Goal: Transaction & Acquisition: Obtain resource

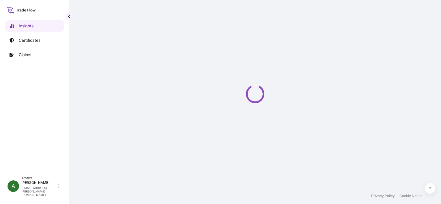
select select "2025"
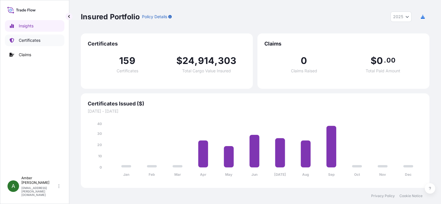
click at [29, 40] on p "Certificates" at bounding box center [30, 40] width 22 height 6
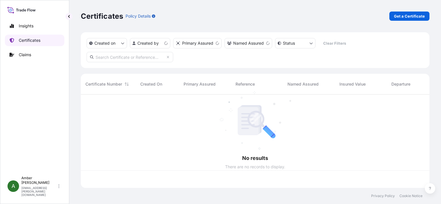
scroll to position [92, 344]
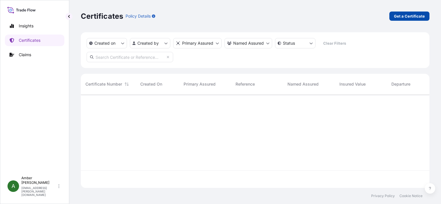
click at [395, 20] on link "Get a Certificate" at bounding box center [409, 16] width 40 height 9
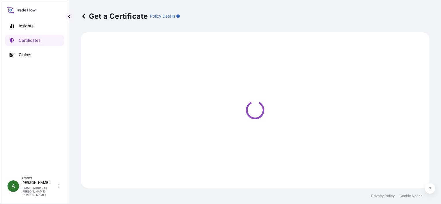
select select "Ocean Vessel"
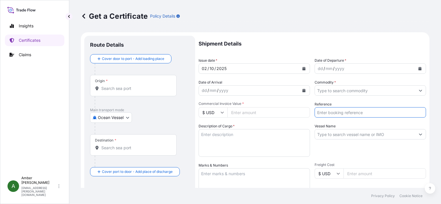
click at [341, 111] on input "Reference" at bounding box center [369, 112] width 111 height 10
paste input "RICFFZ311901"
type input "RICFFZ311901"
click at [340, 91] on input "Commodity *" at bounding box center [365, 90] width 100 height 10
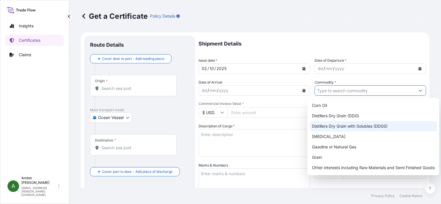
click at [346, 125] on div "Distillers Dry Grain with Solubles (DDGS)" at bounding box center [372, 126] width 127 height 10
type input "Distillers Dry Grain with Solubles (DDGS)"
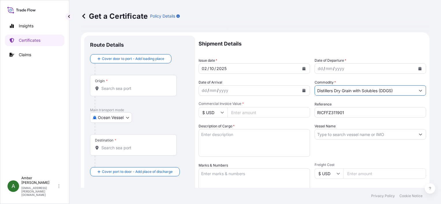
click at [418, 68] on icon "Calendar" at bounding box center [419, 68] width 3 height 3
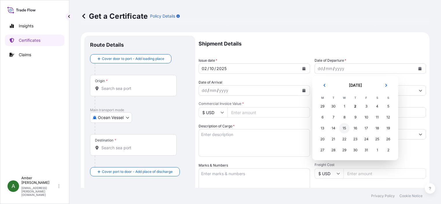
click at [343, 127] on div "15" at bounding box center [344, 128] width 10 height 10
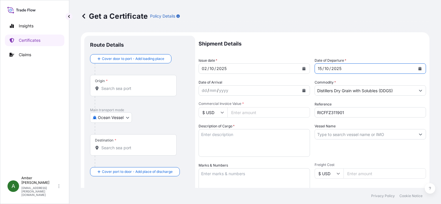
click at [302, 91] on icon "Calendar" at bounding box center [303, 90] width 3 height 3
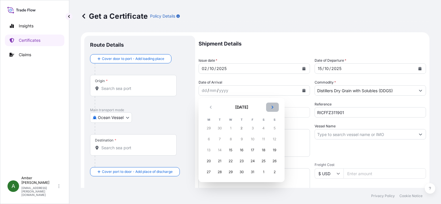
click at [272, 106] on icon "Next" at bounding box center [272, 107] width 2 height 3
click at [231, 162] on div "19" at bounding box center [230, 161] width 10 height 10
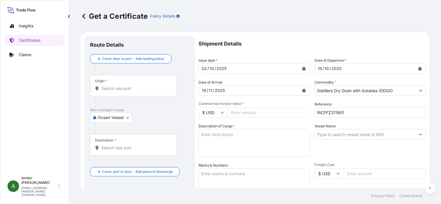
click at [265, 114] on input "Commercial Invoice Value *" at bounding box center [268, 112] width 82 height 10
paste input "34029.63"
type input "34029.63"
click at [112, 87] on input "Origin *" at bounding box center [135, 89] width 68 height 6
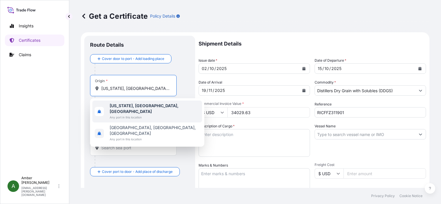
click at [124, 103] on b "[US_STATE], [GEOGRAPHIC_DATA], [GEOGRAPHIC_DATA]" at bounding box center [144, 108] width 69 height 11
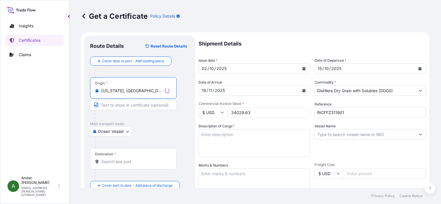
type input "[US_STATE], [GEOGRAPHIC_DATA], [GEOGRAPHIC_DATA]"
click at [119, 163] on input "Destination *" at bounding box center [135, 162] width 68 height 6
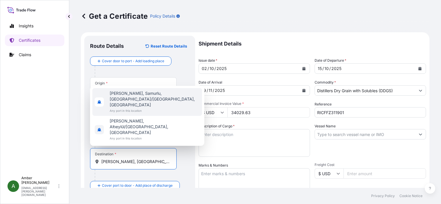
click at [130, 108] on span "[PERSON_NAME], Samurlu, [GEOGRAPHIC_DATA]/[GEOGRAPHIC_DATA], [GEOGRAPHIC_DATA]" at bounding box center [155, 99] width 90 height 17
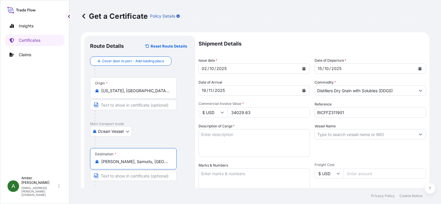
type input "[PERSON_NAME], Samurlu, [GEOGRAPHIC_DATA]/[GEOGRAPHIC_DATA], [GEOGRAPHIC_DATA]"
click at [184, 133] on div "Ocean Vessel Air Ocean Vessel Ocean Vessel - On Deck Rail Road" at bounding box center [139, 131] width 99 height 10
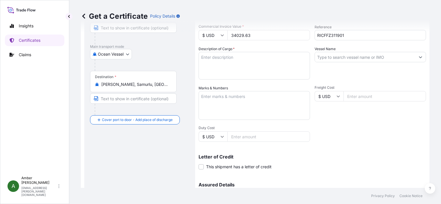
scroll to position [86, 0]
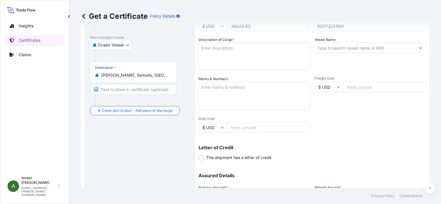
click at [362, 51] on input "Vessel Name" at bounding box center [365, 48] width 100 height 10
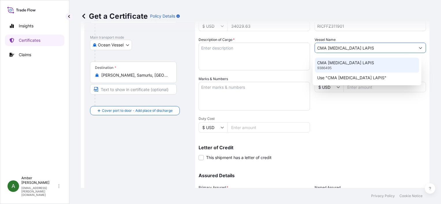
click at [345, 62] on p "CMA [MEDICAL_DATA] LAPIS" at bounding box center [345, 63] width 57 height 6
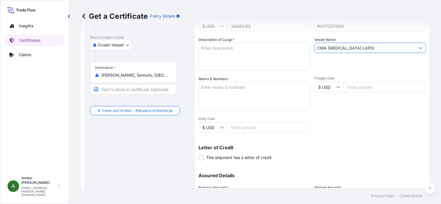
type input "CMA [MEDICAL_DATA] LAPIS"
click at [223, 50] on textarea "Description of Cargo *" at bounding box center [253, 57] width 111 height 28
paste textarea "DISTILLERS DRIED GRAINS WITH SOLUBLES (DDGS) TOTAL WEIGHT (MTS): 151.918 FREIGH…"
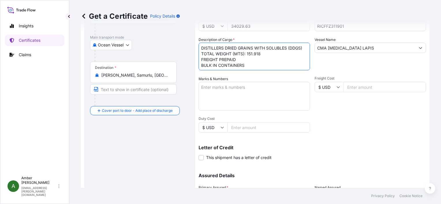
scroll to position [9, 0]
click at [227, 67] on textarea "DISTILLERS DRIED GRAINS WITH SOLUBLES (DDGS) TOTAL WEIGHT (MTS): 151.918 FREIGH…" at bounding box center [253, 57] width 111 height 28
paste textarea "X20250904867159"
type textarea "DISTILLERS DRIED GRAINS WITH SOLUBLES (DDGS) TOTAL WEIGHT (MTS): 151.918 FREIGH…"
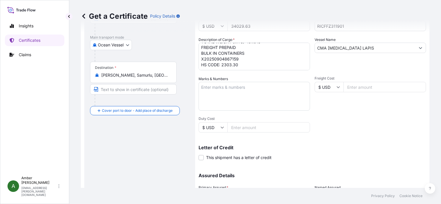
click at [316, 146] on p "Letter of Credit" at bounding box center [311, 147] width 227 height 5
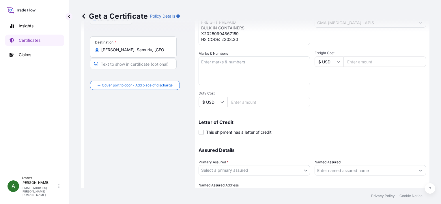
scroll to position [142, 0]
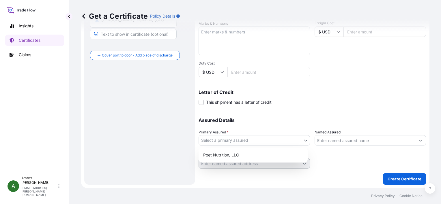
click at [251, 142] on body "Insights Certificates Claims A [PERSON_NAME] [PERSON_NAME][EMAIL_ADDRESS][PERSO…" at bounding box center [220, 102] width 441 height 204
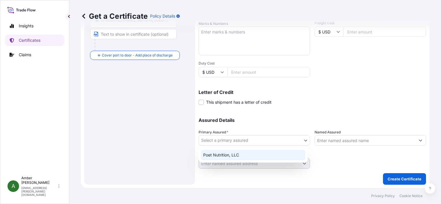
click at [232, 155] on div "Poet Nutrition, LLC" at bounding box center [253, 155] width 104 height 10
select select "31546"
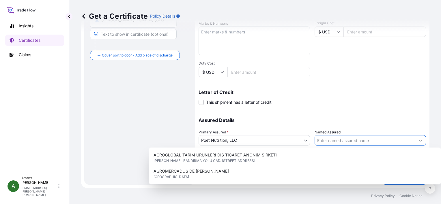
click at [347, 140] on input "Named Assured" at bounding box center [365, 140] width 100 height 10
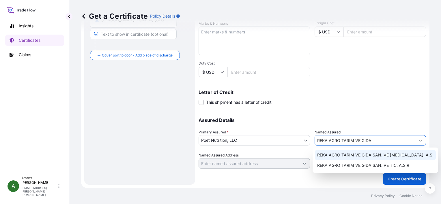
click at [352, 155] on span "REKA AGRO TARIM VE GIDA SAN. VE [MEDICAL_DATA]. A.S." at bounding box center [375, 155] width 116 height 6
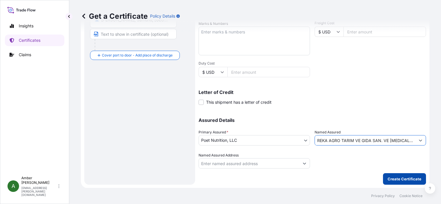
type input "REKA AGRO TARIM VE GIDA SAN. VE [MEDICAL_DATA]. A.S."
click at [405, 180] on p "Create Certificate" at bounding box center [404, 179] width 34 height 6
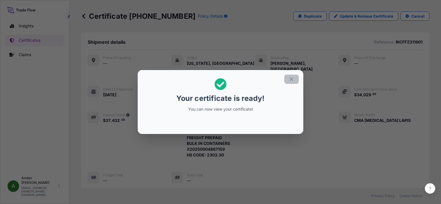
click at [290, 80] on icon "button" at bounding box center [291, 79] width 5 height 5
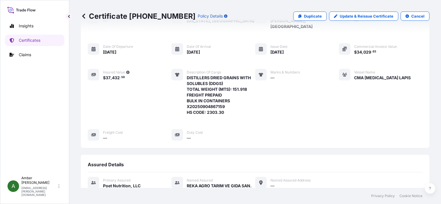
scroll to position [145, 0]
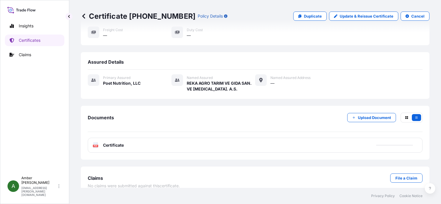
click at [94, 142] on icon at bounding box center [95, 145] width 5 height 6
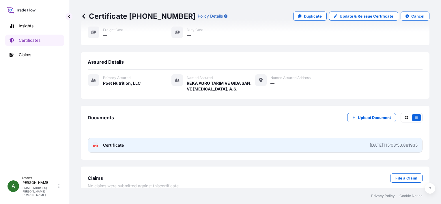
click at [109, 142] on span "Certificate" at bounding box center [113, 145] width 21 height 6
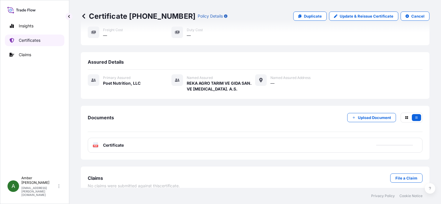
click at [25, 40] on p "Certificates" at bounding box center [30, 40] width 22 height 6
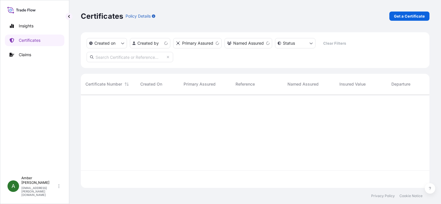
scroll to position [92, 344]
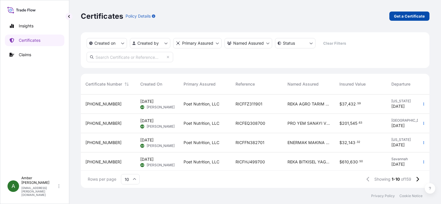
click at [416, 16] on p "Get a Certificate" at bounding box center [409, 16] width 31 height 6
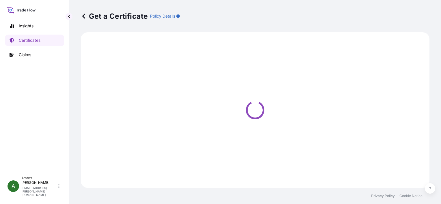
select select "Ocean Vessel"
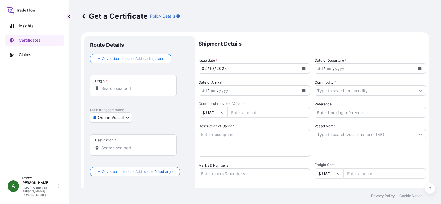
click at [332, 112] on input "Reference" at bounding box center [369, 112] width 111 height 10
paste input "RICFGU036900"
type input "RICFGU036900"
click at [338, 88] on input "Commodity *" at bounding box center [365, 90] width 100 height 10
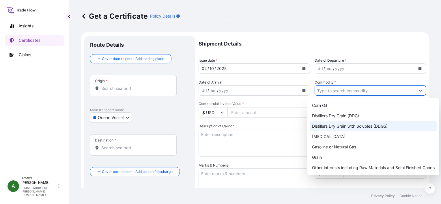
click at [351, 125] on div "Distillers Dry Grain with Solubles (DDGS)" at bounding box center [372, 126] width 127 height 10
type input "Distillers Dry Grain with Solubles (DDGS)"
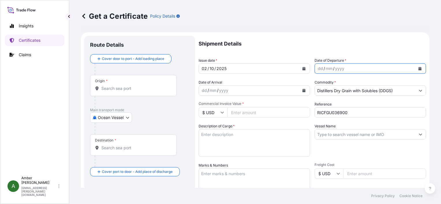
click at [418, 68] on icon "Calendar" at bounding box center [419, 68] width 3 height 3
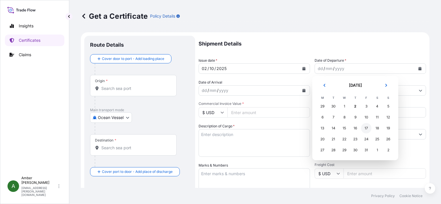
click at [366, 128] on div "17" at bounding box center [366, 128] width 10 height 10
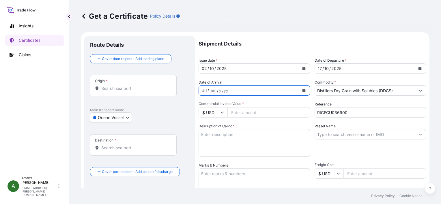
click at [302, 91] on icon "Calendar" at bounding box center [303, 90] width 3 height 3
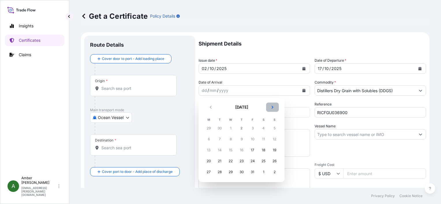
click at [272, 108] on icon "Next" at bounding box center [272, 107] width 2 height 3
click at [209, 161] on div "17" at bounding box center [208, 161] width 10 height 10
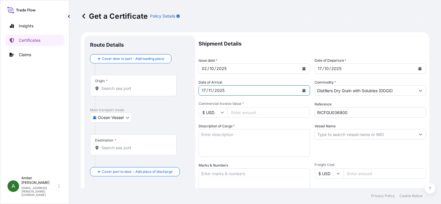
click at [122, 90] on input "Origin *" at bounding box center [135, 89] width 68 height 6
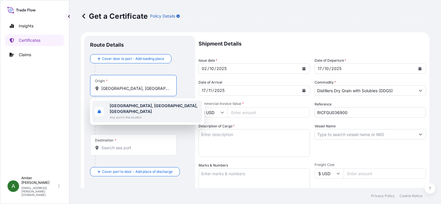
click at [126, 107] on b "[GEOGRAPHIC_DATA], [GEOGRAPHIC_DATA], [GEOGRAPHIC_DATA]" at bounding box center [154, 108] width 88 height 11
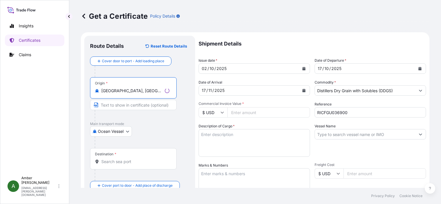
type input "[GEOGRAPHIC_DATA], [GEOGRAPHIC_DATA], [GEOGRAPHIC_DATA]"
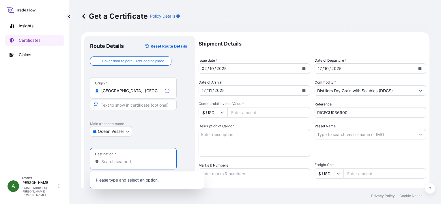
click at [116, 161] on input "Destination *" at bounding box center [135, 162] width 68 height 6
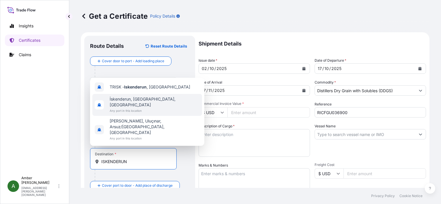
click at [136, 114] on span "Any port in this location" at bounding box center [155, 111] width 90 height 6
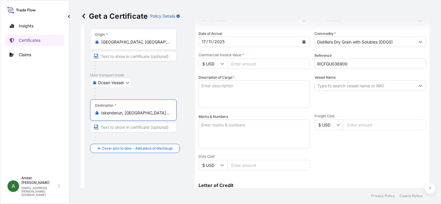
scroll to position [58, 0]
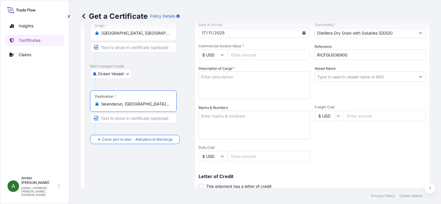
type input "İskenderun, [GEOGRAPHIC_DATA], [GEOGRAPHIC_DATA]"
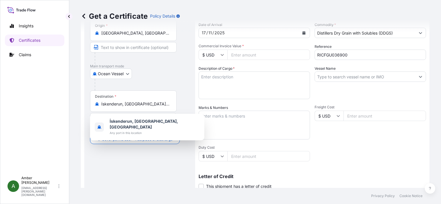
click at [251, 53] on input "Commercial Invoice Value *" at bounding box center [268, 55] width 82 height 10
paste input "119089.87"
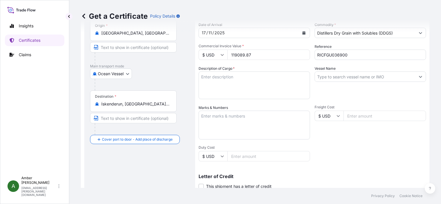
type input "119089.87"
click at [345, 149] on div "Shipment Details Issue date * [DATE] Date of Departure * [DATE] Date of Arrival…" at bounding box center [311, 115] width 227 height 275
click at [339, 78] on input "Vessel Name" at bounding box center [365, 76] width 100 height 10
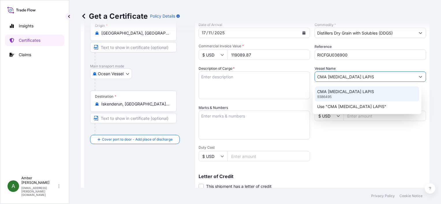
click at [338, 90] on p "CMA [MEDICAL_DATA] LAPIS" at bounding box center [345, 92] width 57 height 6
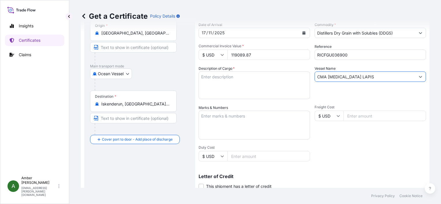
type input "CMA [MEDICAL_DATA] LAPIS"
click at [242, 84] on textarea "Description of Cargo *" at bounding box center [253, 85] width 111 height 28
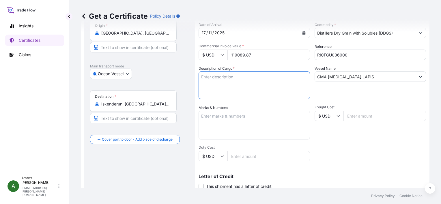
paste textarea "POET DRIED DISTILLERS GRAINS TOTAL WEIGHT (MTS): 551.342 FREIGHT PREPAID BULK I…"
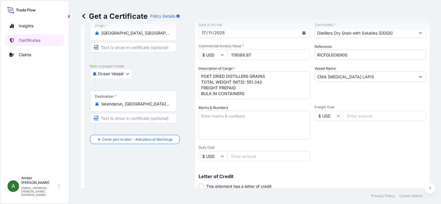
click at [227, 97] on textarea "POET DRIED DISTILLERS GRAINS TOTAL WEIGHT (MTS): 551.342 FREIGHT PREPAID BULK I…" at bounding box center [253, 85] width 111 height 28
paste textarea "X20250911264583"
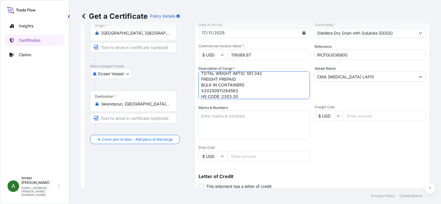
type textarea "POET DRIED DISTILLERS GRAINS TOTAL WEIGHT (MTS): 551.342 FREIGHT PREPAID BULK I…"
click at [404, 155] on div "Shipment Details Issue date * [DATE] Date of Departure * [DATE] Date of Arrival…" at bounding box center [311, 115] width 227 height 275
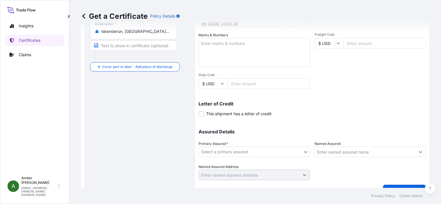
scroll to position [142, 0]
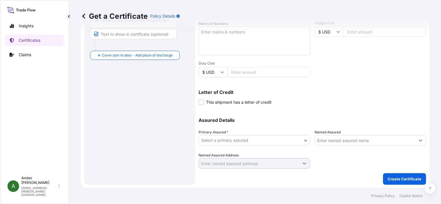
click at [276, 142] on body "Insights Certificates Claims A [PERSON_NAME] [PERSON_NAME][EMAIL_ADDRESS][PERSO…" at bounding box center [220, 102] width 441 height 204
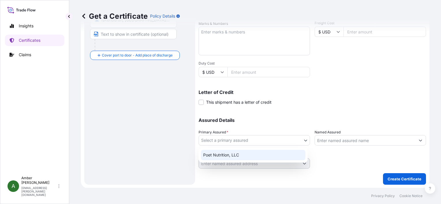
click at [254, 152] on div "Poet Nutrition, LLC" at bounding box center [253, 155] width 104 height 10
select select "31546"
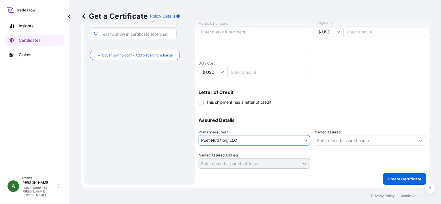
click at [346, 139] on input "Named Assured" at bounding box center [365, 140] width 100 height 10
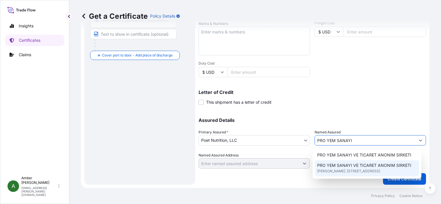
click at [361, 170] on span "[PERSON_NAME]. [STREET_ADDRESS]" at bounding box center [348, 171] width 63 height 6
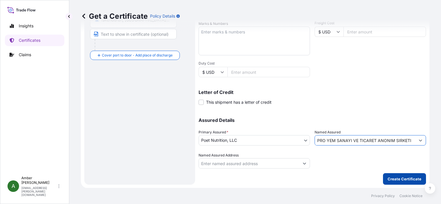
type input "PRO YEM SANAYI VE TICARET ANONIM SIRKETI"
click at [398, 179] on p "Create Certificate" at bounding box center [404, 179] width 34 height 6
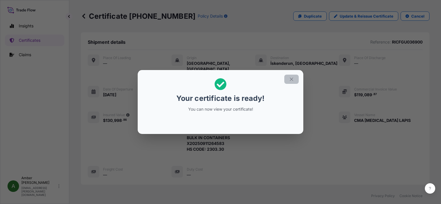
click at [291, 81] on icon "button" at bounding box center [291, 79] width 5 height 5
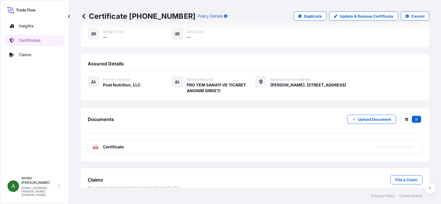
scroll to position [140, 0]
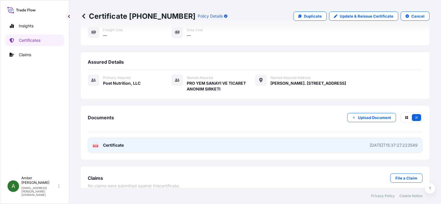
click at [96, 142] on icon at bounding box center [95, 145] width 5 height 6
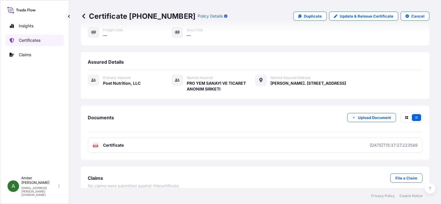
click at [36, 40] on p "Certificates" at bounding box center [30, 40] width 22 height 6
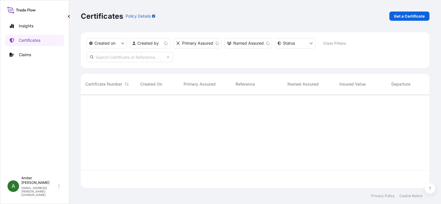
scroll to position [92, 344]
click at [403, 16] on p "Get a Certificate" at bounding box center [409, 16] width 31 height 6
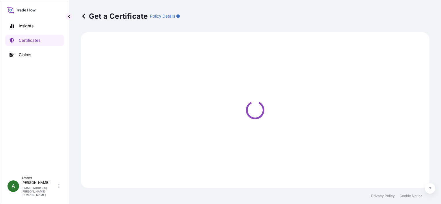
select select "Ocean Vessel"
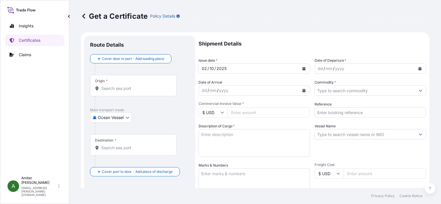
click at [337, 112] on input "Reference" at bounding box center [369, 112] width 111 height 10
paste input "RICFGU046300"
type input "RICFGU046300"
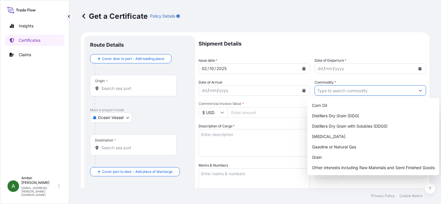
click at [337, 91] on input "Commodity *" at bounding box center [365, 90] width 100 height 10
click at [351, 123] on div "Distillers Dry Grain with Solubles (DDGS)" at bounding box center [372, 126] width 127 height 10
type input "Distillers Dry Grain with Solubles (DDGS)"
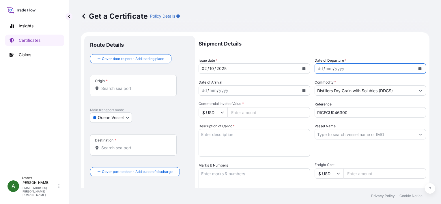
click at [418, 68] on icon "Calendar" at bounding box center [419, 68] width 3 height 3
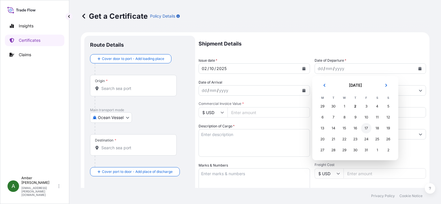
click at [366, 128] on div "17" at bounding box center [366, 128] width 10 height 10
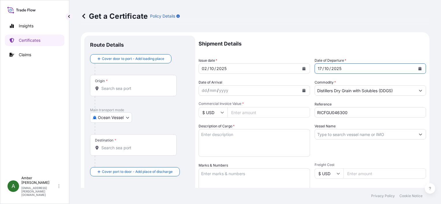
click at [303, 91] on icon "Calendar" at bounding box center [303, 90] width 3 height 3
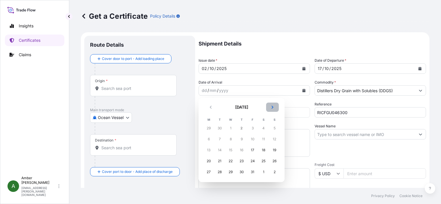
click at [273, 108] on icon "Next" at bounding box center [271, 107] width 3 height 3
click at [210, 161] on div "17" at bounding box center [208, 161] width 10 height 10
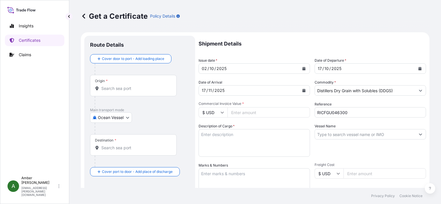
click at [259, 115] on input "Commercial Invoice Value *" at bounding box center [268, 112] width 82 height 10
paste input "11903.89"
type input "11903.89"
click at [258, 121] on div "Shipment Details Issue date * [DATE] Date of Departure * [DATE] Date of Arrival…" at bounding box center [311, 173] width 227 height 275
click at [119, 87] on input "Origin *" at bounding box center [135, 89] width 68 height 6
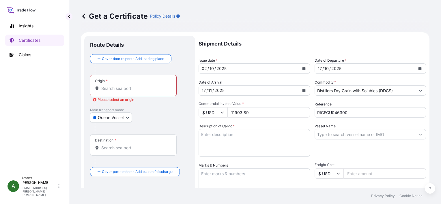
click at [108, 91] on input "Origin * Please select an origin" at bounding box center [135, 89] width 68 height 6
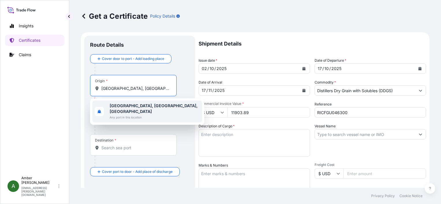
click at [125, 104] on b "[GEOGRAPHIC_DATA], [GEOGRAPHIC_DATA], [GEOGRAPHIC_DATA]" at bounding box center [154, 108] width 88 height 11
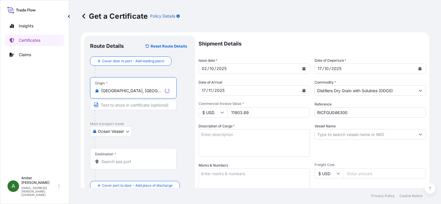
type input "[GEOGRAPHIC_DATA], [GEOGRAPHIC_DATA], [GEOGRAPHIC_DATA]"
click at [114, 163] on input "Destination *" at bounding box center [135, 162] width 68 height 6
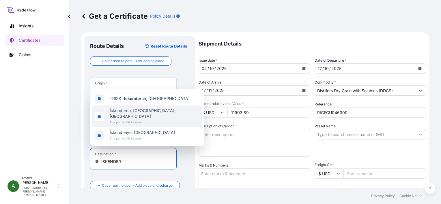
click at [123, 119] on span "Any port in this location" at bounding box center [155, 122] width 90 height 6
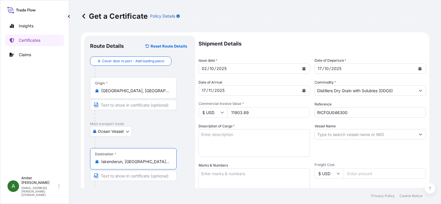
type input "İskenderun, [GEOGRAPHIC_DATA], [GEOGRAPHIC_DATA]"
click at [227, 137] on textarea "Description of Cargo *" at bounding box center [253, 143] width 111 height 28
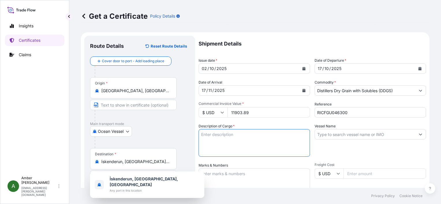
paste textarea "DISTILLERS DRIED GRAINS WITH SOLUBLES TOTAL WEIGHT (MTS): 51.532 FREIGHT PREPAI…"
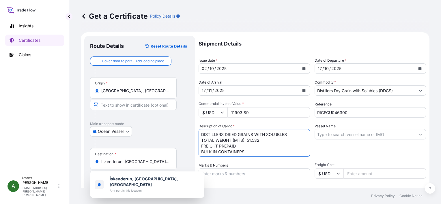
scroll to position [3, 0]
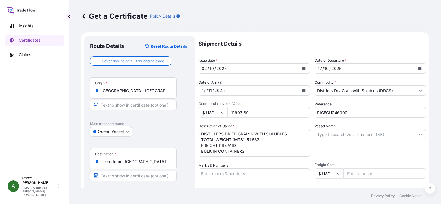
click at [224, 153] on textarea "DISTILLERS DRIED GRAINS WITH SOLUBLES TOTAL WEIGHT (MTS): 51.532 FREIGHT PREPAI…" at bounding box center [253, 143] width 111 height 28
paste textarea "X20250911252934"
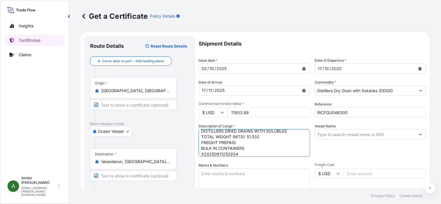
scroll to position [9, 0]
type textarea "DISTILLERS DRIED GRAINS WITH SOLUBLES TOTAL WEIGHT (MTS): 51.532 FREIGHT PREPAI…"
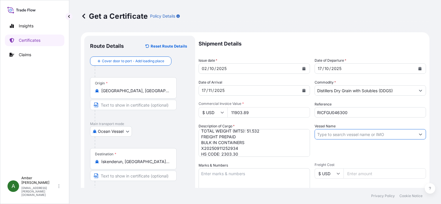
click at [377, 133] on input "Vessel Name" at bounding box center [365, 134] width 100 height 10
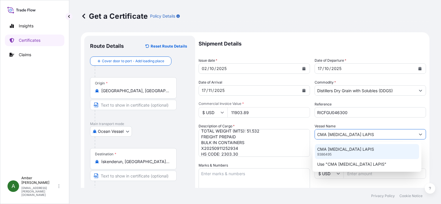
click at [355, 147] on div "CMA [MEDICAL_DATA] LAPIS 9386495" at bounding box center [367, 151] width 104 height 15
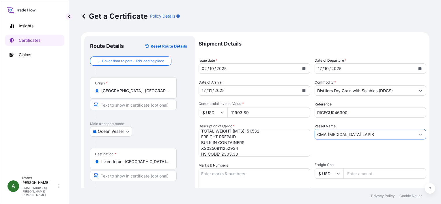
type input "CMA [MEDICAL_DATA] LAPIS"
click at [354, 145] on div "Vessel Name CMA CGM LAPIS" at bounding box center [369, 139] width 111 height 33
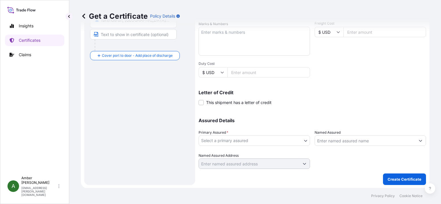
scroll to position [142, 0]
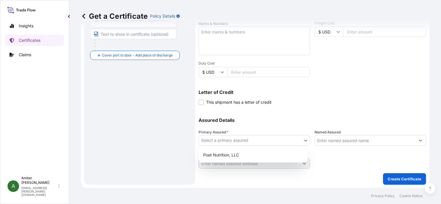
click at [260, 140] on body "1 option available. 0 options available. 1 option available. 2 options availabl…" at bounding box center [220, 102] width 441 height 204
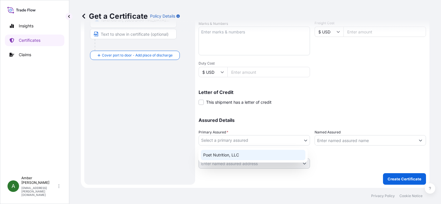
click at [235, 154] on div "Poet Nutrition, LLC" at bounding box center [253, 155] width 104 height 10
select select "31546"
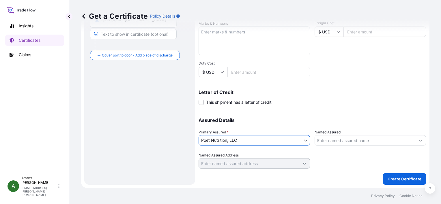
click at [335, 141] on input "Named Assured" at bounding box center [365, 140] width 100 height 10
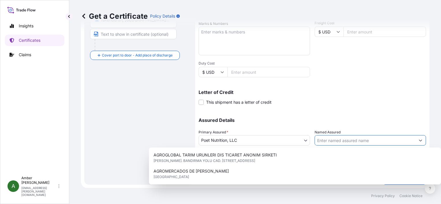
type input "P"
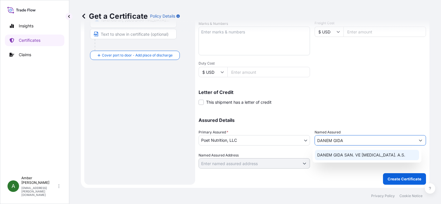
click at [341, 153] on span "DANEM GIDA SAN. VE [MEDICAL_DATA]. A.S." at bounding box center [361, 155] width 88 height 6
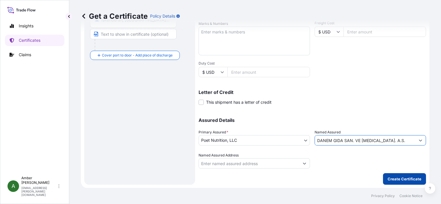
type input "DANEM GIDA SAN. VE [MEDICAL_DATA]. A.S."
click at [400, 179] on p "Create Certificate" at bounding box center [404, 179] width 34 height 6
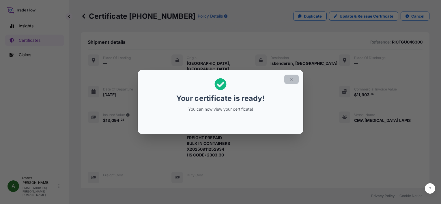
click at [291, 80] on icon "button" at bounding box center [291, 79] width 5 height 5
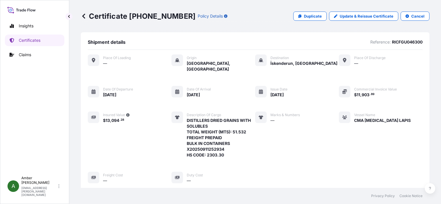
click at [137, 143] on div "Place of Loading — Origin [GEOGRAPHIC_DATA], [GEOGRAPHIC_DATA] Destination [GEO…" at bounding box center [255, 118] width 334 height 129
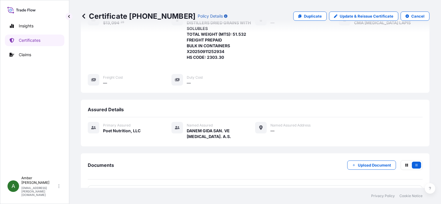
scroll to position [140, 0]
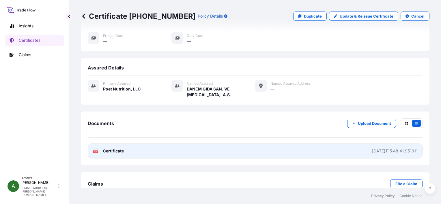
click at [95, 151] on text "PDF" at bounding box center [96, 152] width 4 height 2
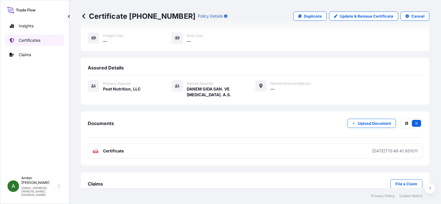
click at [35, 42] on p "Certificates" at bounding box center [30, 40] width 22 height 6
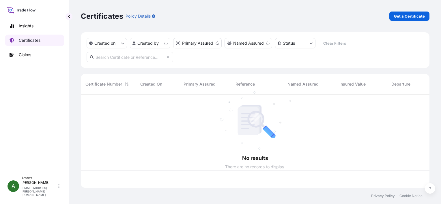
scroll to position [92, 344]
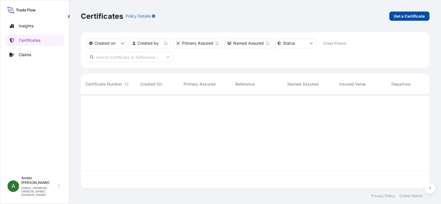
click at [401, 18] on p "Get a Certificate" at bounding box center [409, 16] width 31 height 6
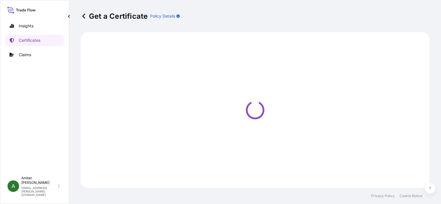
select select "Ocean Vessel"
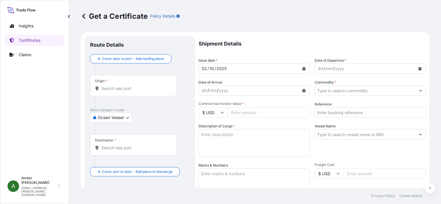
click at [346, 114] on input "Reference" at bounding box center [369, 112] width 111 height 10
paste input "RICFHJ499700"
type input "RICFHJ499700"
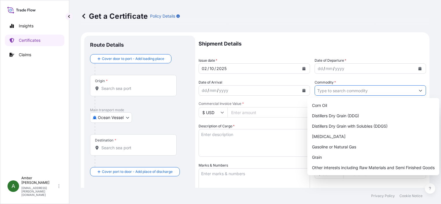
click at [353, 89] on input "Commodity *" at bounding box center [365, 90] width 100 height 10
click at [363, 125] on div "Distillers Dry Grain with Solubles (DDGS)" at bounding box center [372, 126] width 127 height 10
type input "Distillers Dry Grain with Solubles (DDGS)"
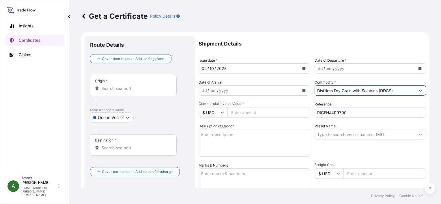
click at [418, 68] on icon "Calendar" at bounding box center [419, 68] width 3 height 3
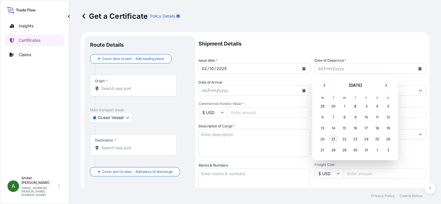
click at [335, 140] on div "21" at bounding box center [333, 139] width 10 height 10
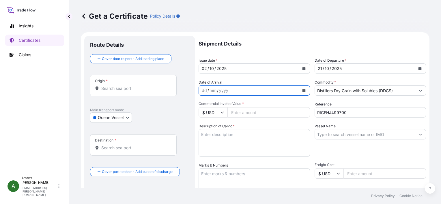
click at [302, 92] on icon "Calendar" at bounding box center [303, 90] width 3 height 3
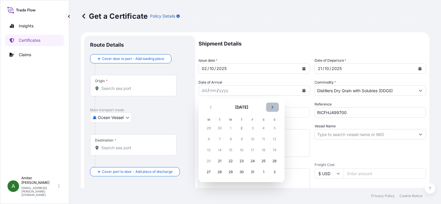
click at [273, 108] on icon "Next" at bounding box center [271, 107] width 3 height 3
click at [254, 161] on div "21" at bounding box center [252, 161] width 10 height 10
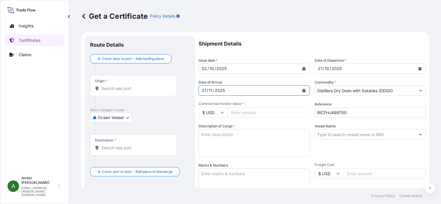
click at [302, 91] on icon "Calendar" at bounding box center [303, 90] width 3 height 3
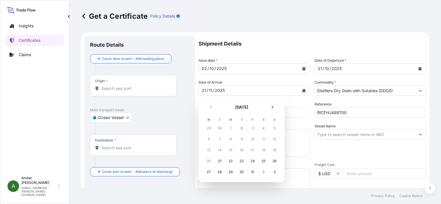
click at [252, 150] on div "17" at bounding box center [252, 150] width 10 height 10
click at [219, 160] on div "21" at bounding box center [219, 161] width 10 height 10
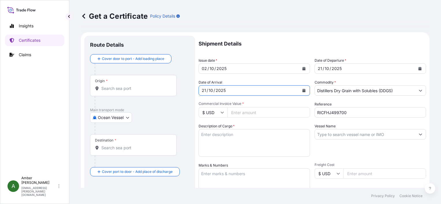
click at [266, 101] on div "Shipment Details Issue date * [DATE] Date of Departure * [DATE] Date of Arrival…" at bounding box center [311, 173] width 227 height 275
click at [418, 67] on icon "Calendar" at bounding box center [419, 68] width 3 height 3
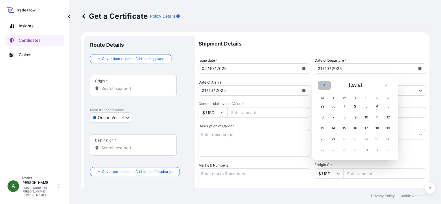
click at [323, 85] on icon "Previous" at bounding box center [323, 85] width 3 height 3
click at [388, 130] on div "21" at bounding box center [388, 128] width 10 height 10
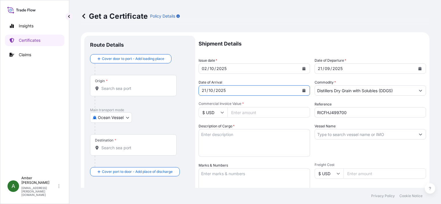
click at [302, 90] on icon "Calendar" at bounding box center [303, 90] width 3 height 3
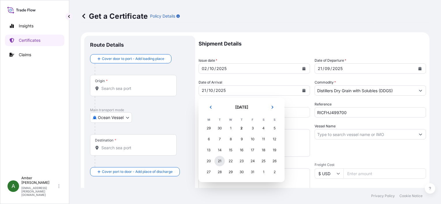
click at [219, 160] on div "21" at bounding box center [219, 161] width 10 height 10
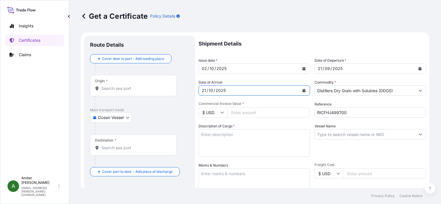
click at [302, 92] on icon "Calendar" at bounding box center [303, 90] width 3 height 3
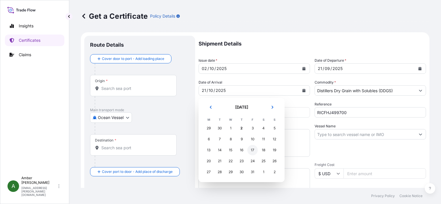
click at [251, 149] on div "17" at bounding box center [252, 150] width 10 height 10
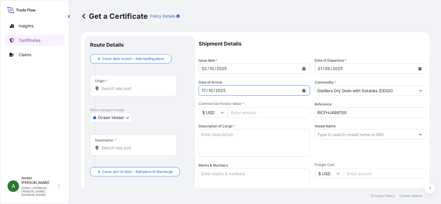
click at [280, 103] on span "Commercial Invoice Value *" at bounding box center [253, 103] width 111 height 5
click at [280, 107] on input "Commercial Invoice Value *" at bounding box center [268, 112] width 82 height 10
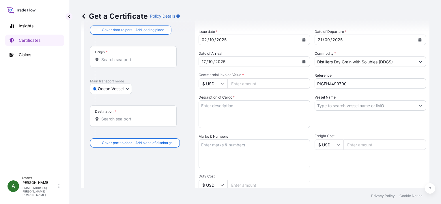
click at [126, 62] on input "Origin *" at bounding box center [135, 60] width 68 height 6
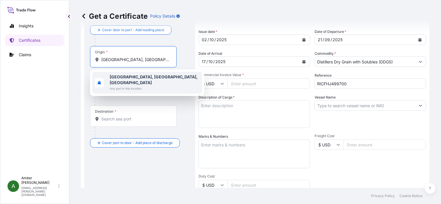
click at [125, 75] on b "[GEOGRAPHIC_DATA], [GEOGRAPHIC_DATA], [GEOGRAPHIC_DATA]" at bounding box center [154, 79] width 88 height 11
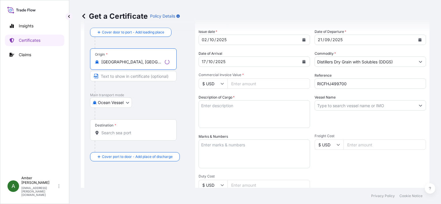
type input "[GEOGRAPHIC_DATA], [GEOGRAPHIC_DATA], [GEOGRAPHIC_DATA]"
click at [115, 132] on input "Destination *" at bounding box center [135, 133] width 68 height 6
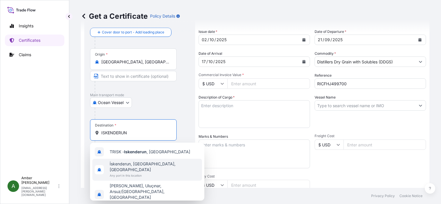
click at [145, 173] on span "Any port in this location" at bounding box center [155, 176] width 90 height 6
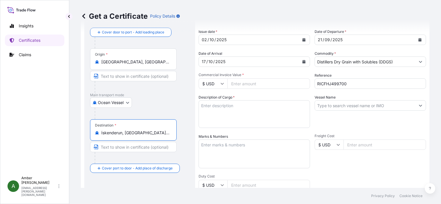
type input "İskenderun, [GEOGRAPHIC_DATA], [GEOGRAPHIC_DATA]"
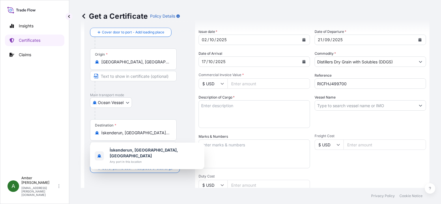
click at [256, 84] on input "Commercial Invoice Value *" at bounding box center [268, 83] width 82 height 10
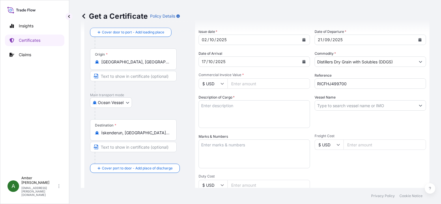
paste input "555118.64"
type input "555118.64"
click at [261, 93] on div "Shipment Details Issue date * [DATE] Date of Departure * [DATE] Date of Arrival…" at bounding box center [311, 144] width 227 height 275
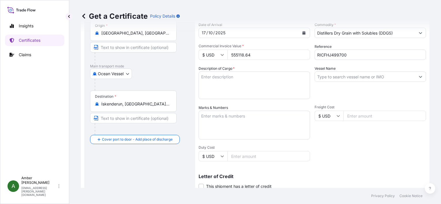
click at [331, 78] on input "Vessel Name" at bounding box center [365, 76] width 100 height 10
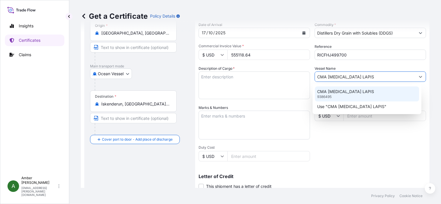
click at [336, 91] on p "CMA [MEDICAL_DATA] LAPIS" at bounding box center [345, 92] width 57 height 6
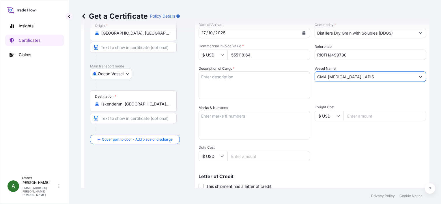
type input "CMA [MEDICAL_DATA] LAPIS"
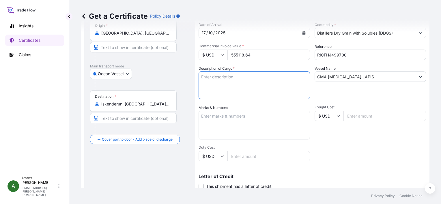
click at [227, 80] on textarea "Description of Cargo *" at bounding box center [253, 85] width 111 height 28
paste textarea "US ORIGIN DISTILLERS DRIED GRAINS WITH SOLUBLES (DDGS), IN BULK TOTAL WEIGHT (M…"
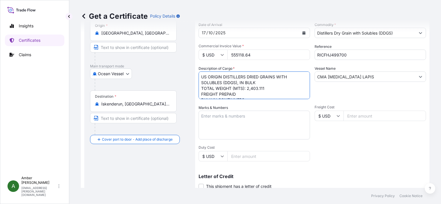
scroll to position [9, 0]
click at [231, 96] on textarea "US ORIGIN DISTILLERS DRIED GRAINS WITH SOLUBLES (DDGS), IN BULK TOTAL WEIGHT (M…" at bounding box center [253, 85] width 111 height 28
paste textarea "X20250917539159"
type textarea "US ORIGIN DISTILLERS DRIED GRAINS WITH SOLUBLES (DDGS), IN BULK TOTAL WEIGHT (M…"
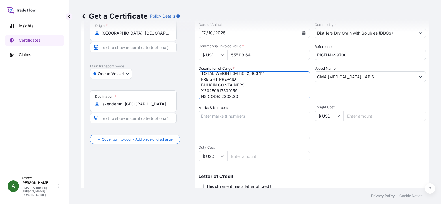
click at [347, 91] on div "Vessel Name CMA CGM LAPIS" at bounding box center [369, 82] width 111 height 33
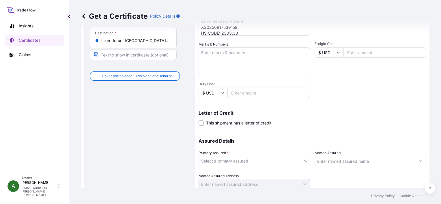
scroll to position [142, 0]
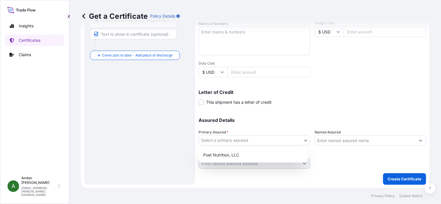
click at [247, 139] on body "Insights Certificates Claims A [PERSON_NAME] [PERSON_NAME][EMAIL_ADDRESS][PERSO…" at bounding box center [220, 102] width 441 height 204
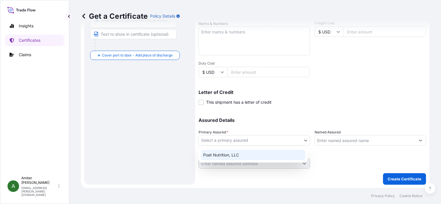
click at [219, 153] on div "Poet Nutrition, LLC" at bounding box center [253, 155] width 104 height 10
select select "31546"
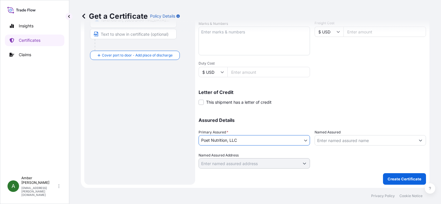
click at [345, 141] on input "Named Assured" at bounding box center [365, 140] width 100 height 10
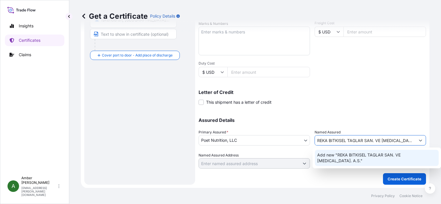
click at [342, 156] on span "Add new "REKA BITKISEL TAGLAR SAN. VE [MEDICAL_DATA]. A.S."" at bounding box center [376, 158] width 119 height 12
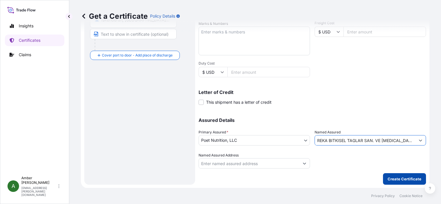
type input "REKA BITKISEL TAGLAR SAN. VE [MEDICAL_DATA]. A.S."
click at [398, 178] on p "Create Certificate" at bounding box center [404, 179] width 34 height 6
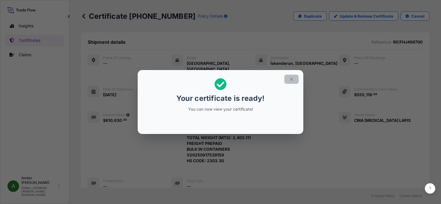
click at [294, 80] on button "button" at bounding box center [291, 79] width 14 height 9
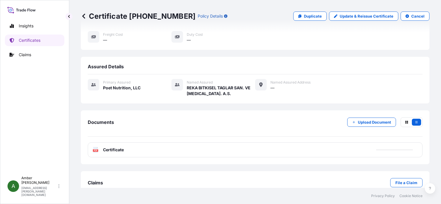
scroll to position [151, 0]
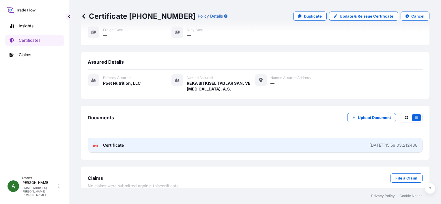
click at [95, 142] on icon at bounding box center [95, 145] width 5 height 6
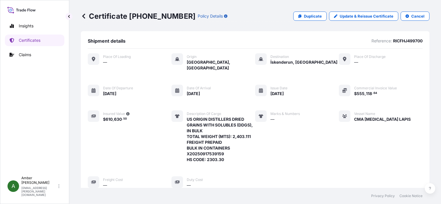
scroll to position [0, 0]
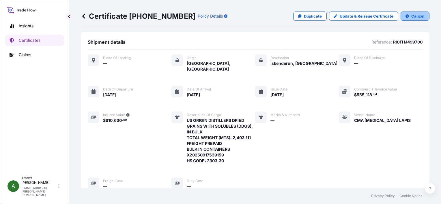
click at [411, 17] on p "Cancel" at bounding box center [417, 16] width 13 height 6
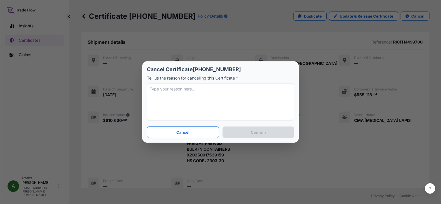
click at [189, 96] on textarea at bounding box center [220, 102] width 147 height 37
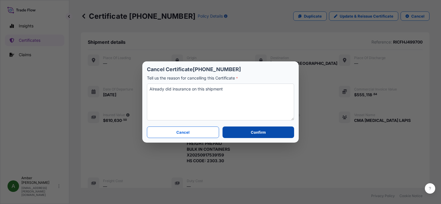
type textarea "Already did insurance on this shipment"
click at [261, 134] on p "Confirm" at bounding box center [258, 132] width 15 height 6
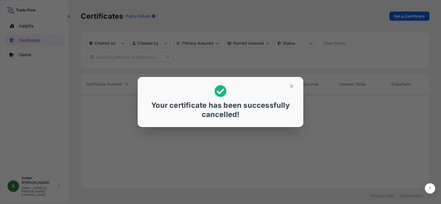
scroll to position [92, 344]
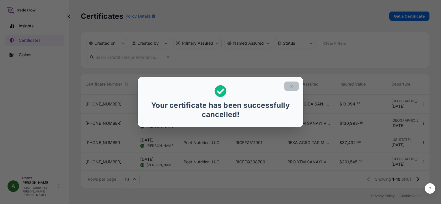
click at [291, 85] on icon "button" at bounding box center [291, 86] width 5 height 5
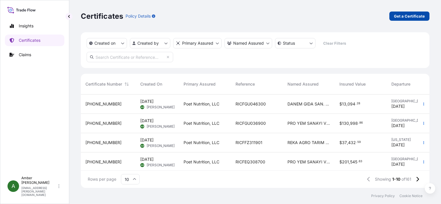
click at [395, 17] on p "Get a Certificate" at bounding box center [409, 16] width 31 height 6
select select "Ocean Vessel"
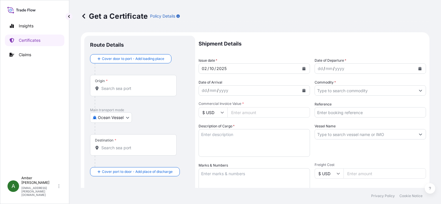
click at [338, 112] on input "Reference" at bounding box center [369, 112] width 111 height 10
paste input "61373431"
type input "61373431"
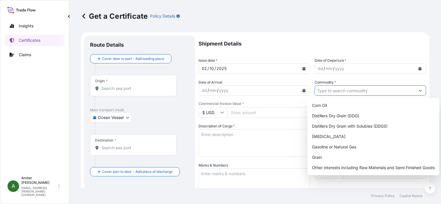
click at [338, 90] on input "Commodity *" at bounding box center [365, 90] width 100 height 10
click at [350, 126] on div "Distillers Dry Grain with Solubles (DDGS)" at bounding box center [372, 126] width 127 height 10
type input "Distillers Dry Grain with Solubles (DDGS)"
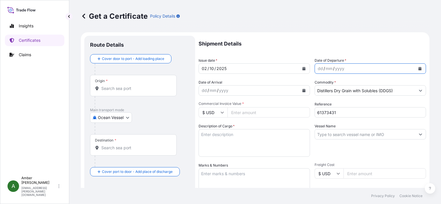
click at [418, 69] on icon "Calendar" at bounding box center [419, 68] width 3 height 3
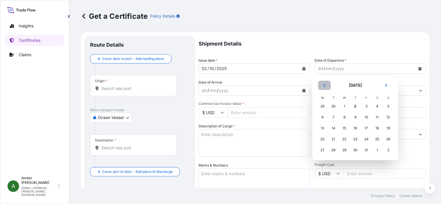
click at [324, 87] on button "Previous" at bounding box center [324, 85] width 13 height 9
click at [355, 128] on div "18" at bounding box center [355, 128] width 10 height 10
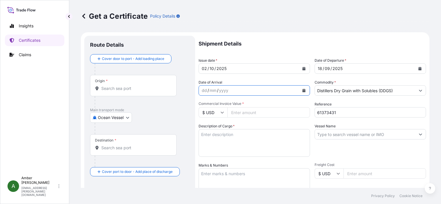
click at [302, 91] on icon "Calendar" at bounding box center [303, 90] width 3 height 3
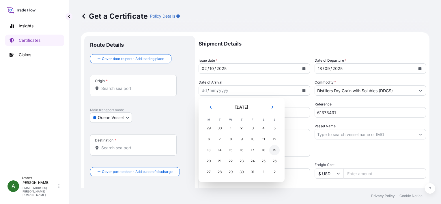
click at [274, 151] on div "19" at bounding box center [274, 150] width 10 height 10
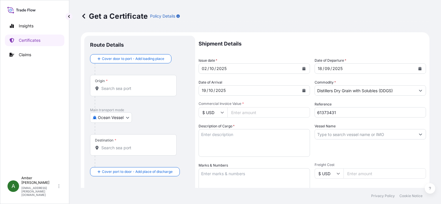
click at [243, 113] on input "Commercial Invoice Value *" at bounding box center [268, 112] width 82 height 10
paste input "137193.83"
type input "137193.83"
click at [248, 125] on div "Description of Cargo *" at bounding box center [253, 139] width 111 height 33
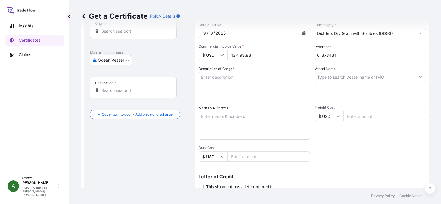
scroll to position [58, 0]
click at [229, 84] on textarea "Description of Cargo *" at bounding box center [253, 85] width 111 height 28
paste textarea "POET DISTILLERS DRIED GRAINS TOTAL WEIGHT (MTS): 645.618 FREIGHT PREPAID BULK I…"
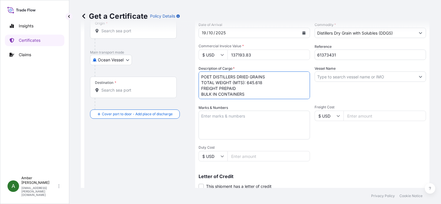
scroll to position [3, 0]
click at [221, 95] on textarea "POET DISTILLERS DRIED GRAINS TOTAL WEIGHT (MTS): 645.618 FREIGHT PREPAID BULK I…" at bounding box center [253, 85] width 111 height 28
paste textarea "X20250905923435"
type textarea "POET DISTILLERS DRIED GRAINS TOTAL WEIGHT (MTS): 645.618 FREIGHT PREPAID BULK I…"
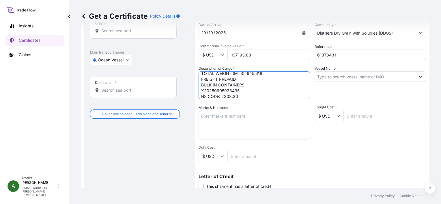
click at [368, 76] on input "Vessel Name" at bounding box center [365, 76] width 100 height 10
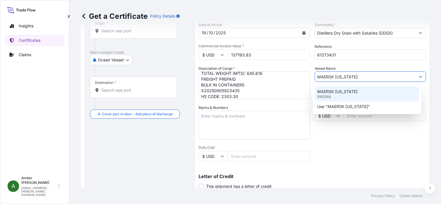
click at [342, 92] on p "MAERSK [US_STATE]" at bounding box center [337, 92] width 40 height 6
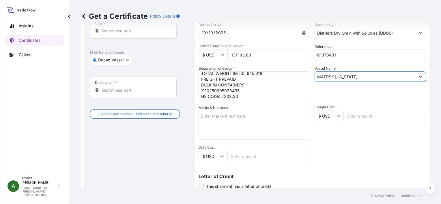
type input "MAERSK [US_STATE]"
click at [342, 92] on div "Vessel Name [PERSON_NAME][US_STATE]" at bounding box center [369, 82] width 111 height 33
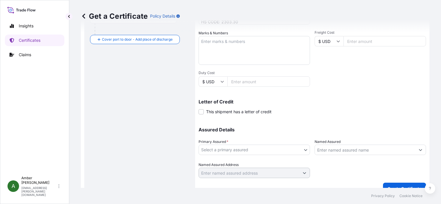
scroll to position [142, 0]
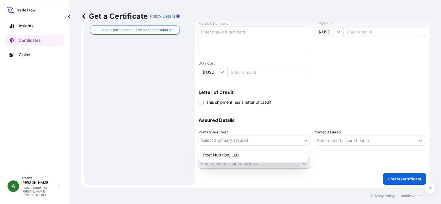
click at [243, 140] on body "Insights Certificates Claims A [PERSON_NAME] [PERSON_NAME][EMAIL_ADDRESS][PERSO…" at bounding box center [220, 102] width 441 height 204
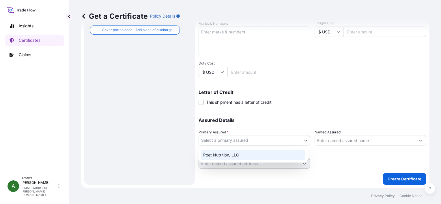
click at [243, 155] on div "Poet Nutrition, LLC" at bounding box center [253, 155] width 104 height 10
select select "31546"
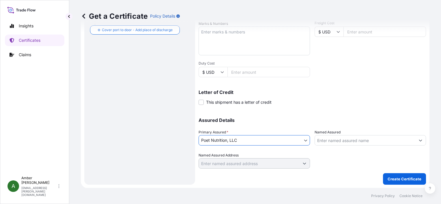
click at [351, 140] on input "Named Assured" at bounding box center [365, 140] width 100 height 10
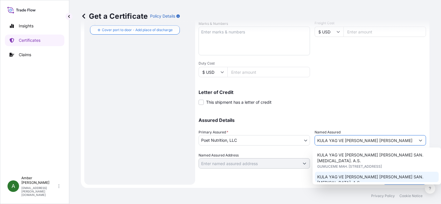
click at [370, 186] on span "GUMUSCESME MAH. [PERSON_NAME] CAD. NO. 173, 10040, ALTI EYLUL/ [GEOGRAPHIC_DATA…" at bounding box center [376, 192] width 119 height 12
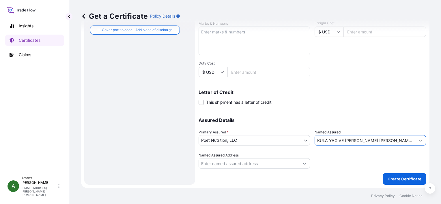
type input "KULA YAG VE [PERSON_NAME] [PERSON_NAME] SAN. [MEDICAL_DATA]. A.S."
click at [331, 106] on div "Shipment Details Issue date * [DATE] Date of Departure * [DATE] Date of Arrival…" at bounding box center [311, 31] width 227 height 275
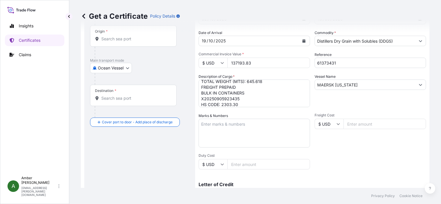
scroll to position [27, 0]
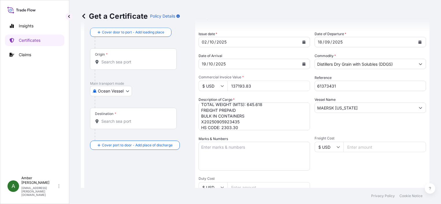
click at [104, 64] on input "Origin *" at bounding box center [135, 62] width 68 height 6
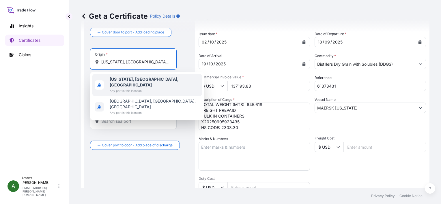
click at [115, 79] on b "[US_STATE], [GEOGRAPHIC_DATA], [GEOGRAPHIC_DATA]" at bounding box center [144, 82] width 69 height 11
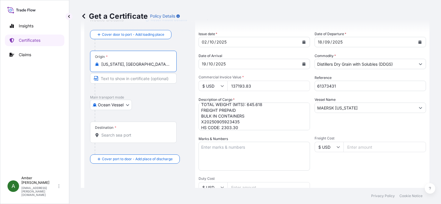
type input "[US_STATE], [GEOGRAPHIC_DATA], [GEOGRAPHIC_DATA]"
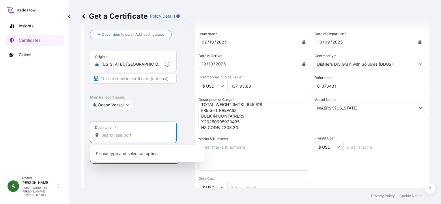
click at [111, 136] on input "Destination *" at bounding box center [135, 135] width 68 height 6
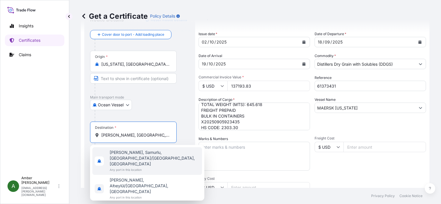
click at [121, 151] on span "[PERSON_NAME], Samurlu, [GEOGRAPHIC_DATA]/[GEOGRAPHIC_DATA], [GEOGRAPHIC_DATA]" at bounding box center [155, 158] width 90 height 17
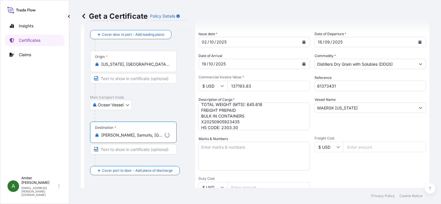
type input "[PERSON_NAME], Samurlu, [GEOGRAPHIC_DATA]/[GEOGRAPHIC_DATA], [GEOGRAPHIC_DATA]"
click at [169, 101] on div "Ocean Vessel Air Ocean Vessel Ocean Vessel - On Deck Rail Road" at bounding box center [139, 105] width 99 height 10
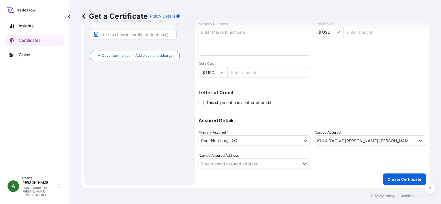
scroll to position [142, 0]
click at [392, 178] on p "Create Certificate" at bounding box center [404, 179] width 34 height 6
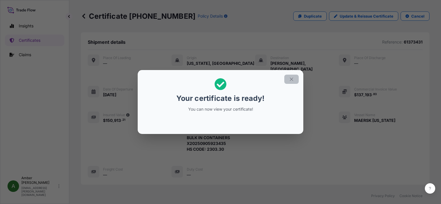
click at [291, 80] on icon "button" at bounding box center [291, 79] width 5 height 5
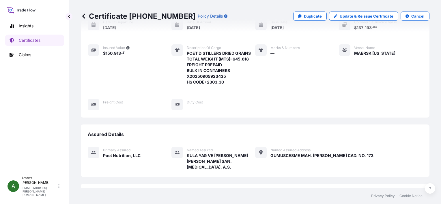
scroll to position [140, 0]
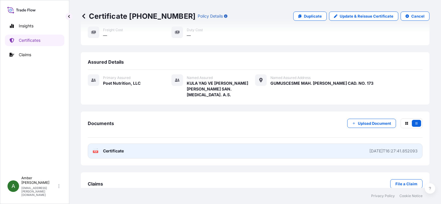
click at [97, 151] on text "PDF" at bounding box center [96, 152] width 4 height 2
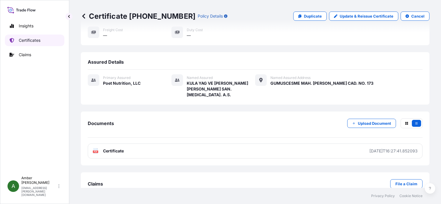
click at [35, 41] on p "Certificates" at bounding box center [30, 40] width 22 height 6
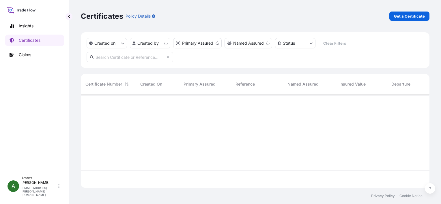
scroll to position [92, 344]
click at [398, 20] on link "Get a Certificate" at bounding box center [409, 16] width 40 height 9
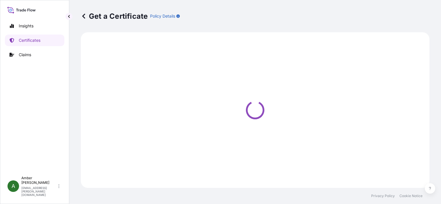
select select "Ocean Vessel"
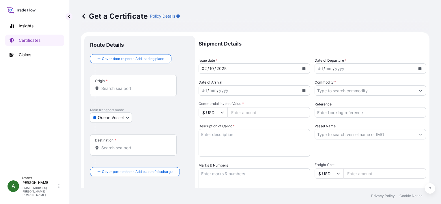
click at [262, 114] on input "Commercial Invoice Value *" at bounding box center [268, 112] width 82 height 10
paste input "52582.73"
type input "52582.73"
click at [246, 143] on textarea "Description of Cargo *" at bounding box center [253, 143] width 111 height 28
paste textarea "DRIED DISTILLERS GRAINS WITH SOLUBLES TOTAL WEIGHT (MTS): 233.701 FREIGHT PREPA…"
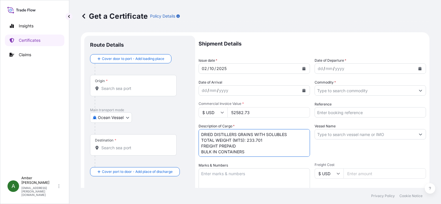
scroll to position [3, 0]
click at [241, 155] on textarea "DRIED DISTILLERS GRAINS WITH SOLUBLES TOTAL WEIGHT (MTS): 233.701 FREIGHT PREPA…" at bounding box center [253, 143] width 111 height 28
paste textarea "X20250919739370"
type textarea "DRIED DISTILLERS GRAINS WITH SOLUBLES TOTAL WEIGHT (MTS): 233.701 FREIGHT PREPA…"
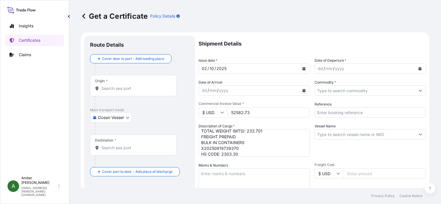
click at [354, 111] on input "Reference" at bounding box center [369, 112] width 111 height 10
paste input "32722663"
type input "32722663"
click at [345, 90] on input "Commodity *" at bounding box center [365, 90] width 100 height 10
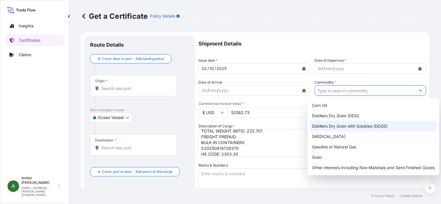
click at [360, 125] on div "Distillers Dry Grain with Solubles (DDGS)" at bounding box center [372, 126] width 127 height 10
type input "Distillers Dry Grain with Solubles (DDGS)"
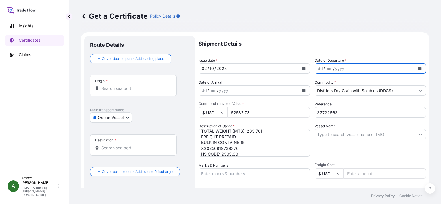
click at [418, 68] on icon "Calendar" at bounding box center [419, 68] width 3 height 3
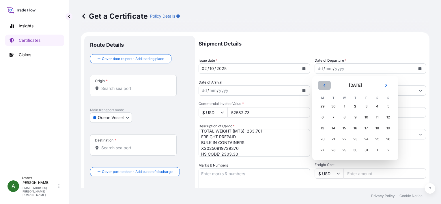
click at [326, 85] on button "Previous" at bounding box center [324, 85] width 13 height 9
click at [377, 129] on div "20" at bounding box center [377, 128] width 10 height 10
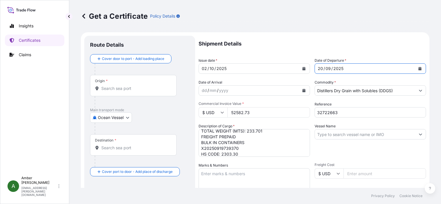
click at [302, 90] on icon "Calendar" at bounding box center [303, 90] width 3 height 3
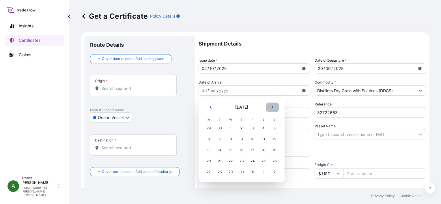
click at [274, 109] on button "Next" at bounding box center [272, 107] width 13 height 9
click at [212, 106] on button "Previous" at bounding box center [210, 107] width 13 height 9
click at [274, 151] on div "19" at bounding box center [274, 150] width 10 height 10
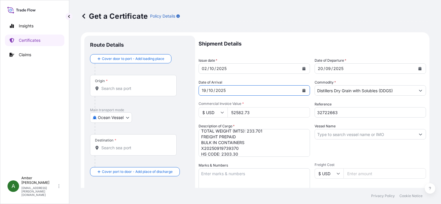
click at [118, 89] on input "Origin *" at bounding box center [135, 89] width 68 height 6
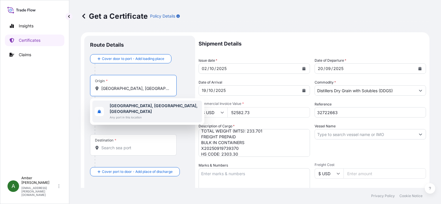
click at [123, 106] on b "[GEOGRAPHIC_DATA], [GEOGRAPHIC_DATA], [GEOGRAPHIC_DATA]" at bounding box center [154, 108] width 88 height 11
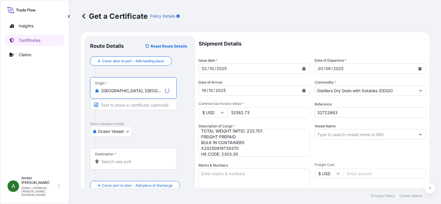
type input "[GEOGRAPHIC_DATA], [GEOGRAPHIC_DATA], [GEOGRAPHIC_DATA]"
click at [124, 163] on input "Destination *" at bounding box center [135, 162] width 68 height 6
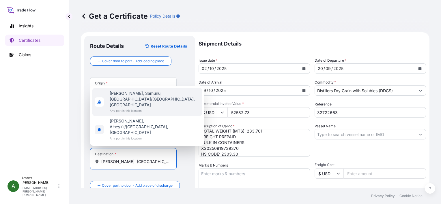
click at [128, 108] on span "[PERSON_NAME], Samurlu, [GEOGRAPHIC_DATA]/[GEOGRAPHIC_DATA], [GEOGRAPHIC_DATA]" at bounding box center [155, 99] width 90 height 17
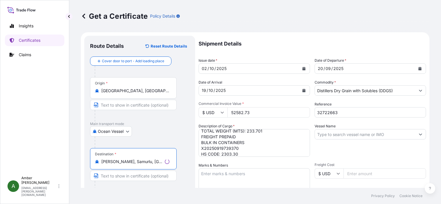
type input "[PERSON_NAME], Samurlu, [GEOGRAPHIC_DATA]/[GEOGRAPHIC_DATA], [GEOGRAPHIC_DATA]"
click at [188, 129] on div "Ocean Vessel Air Ocean Vessel Ocean Vessel - On Deck Rail Road" at bounding box center [139, 131] width 99 height 10
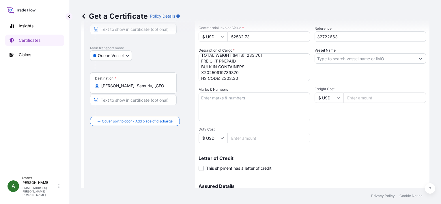
scroll to position [86, 0]
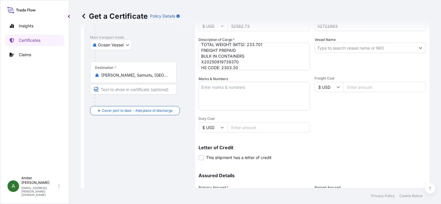
click at [356, 49] on input "Vessel Name" at bounding box center [365, 48] width 100 height 10
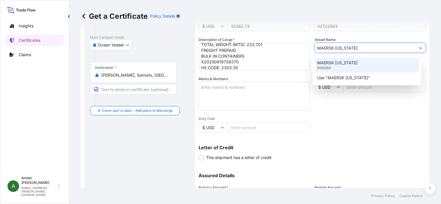
click at [337, 61] on p "MAERSK [US_STATE]" at bounding box center [337, 63] width 40 height 6
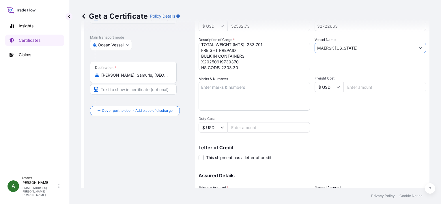
type input "MAERSK [US_STATE]"
click at [356, 121] on div "Shipment Details Issue date * [DATE] Date of Departure * [DATE] Date of Arrival…" at bounding box center [311, 86] width 227 height 275
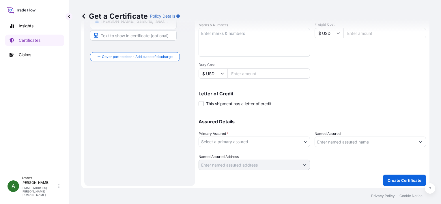
scroll to position [142, 0]
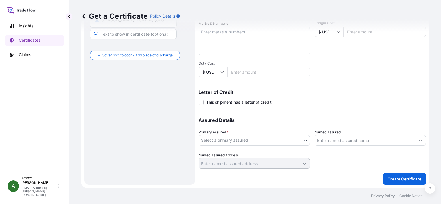
click at [265, 140] on body "0 options available. 2 options available. Insights Certificates Claims A [PERSO…" at bounding box center [220, 102] width 441 height 204
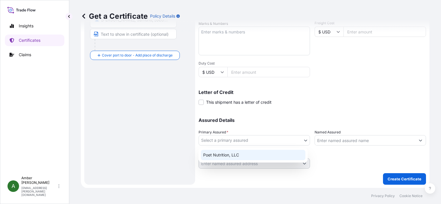
click at [263, 153] on div "Poet Nutrition, LLC" at bounding box center [253, 155] width 104 height 10
select select "31546"
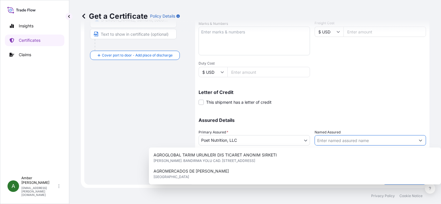
click at [346, 138] on input "Named Assured" at bounding box center [365, 140] width 100 height 10
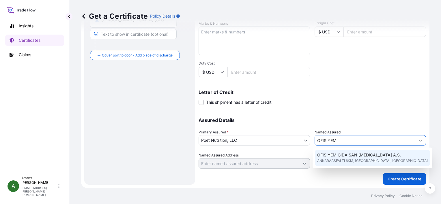
click at [348, 159] on span "ANKARAASFALTI 6KM, [GEOGRAPHIC_DATA], [GEOGRAPHIC_DATA]" at bounding box center [372, 161] width 110 height 6
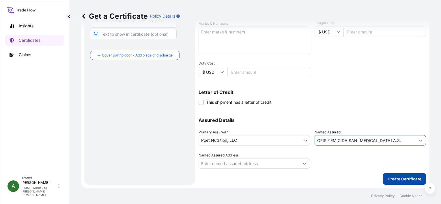
type input "OFIS YEM GIDA SAN [MEDICAL_DATA] A.S."
click at [399, 179] on p "Create Certificate" at bounding box center [404, 179] width 34 height 6
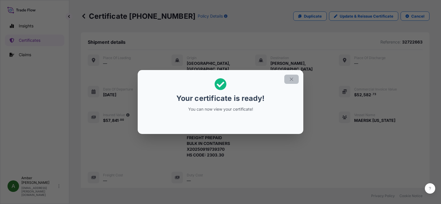
click at [290, 82] on button "button" at bounding box center [291, 79] width 14 height 9
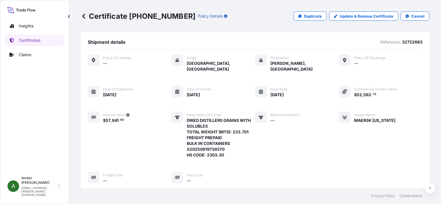
scroll to position [140, 0]
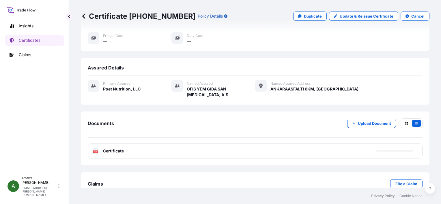
click at [117, 144] on div "PDF Certificate" at bounding box center [255, 151] width 334 height 15
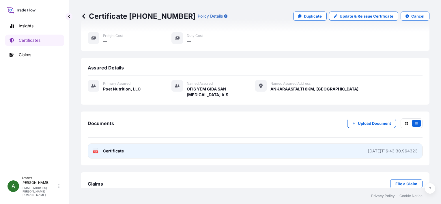
click at [98, 150] on rect at bounding box center [95, 151] width 5 height 2
